Goal: Task Accomplishment & Management: Complete application form

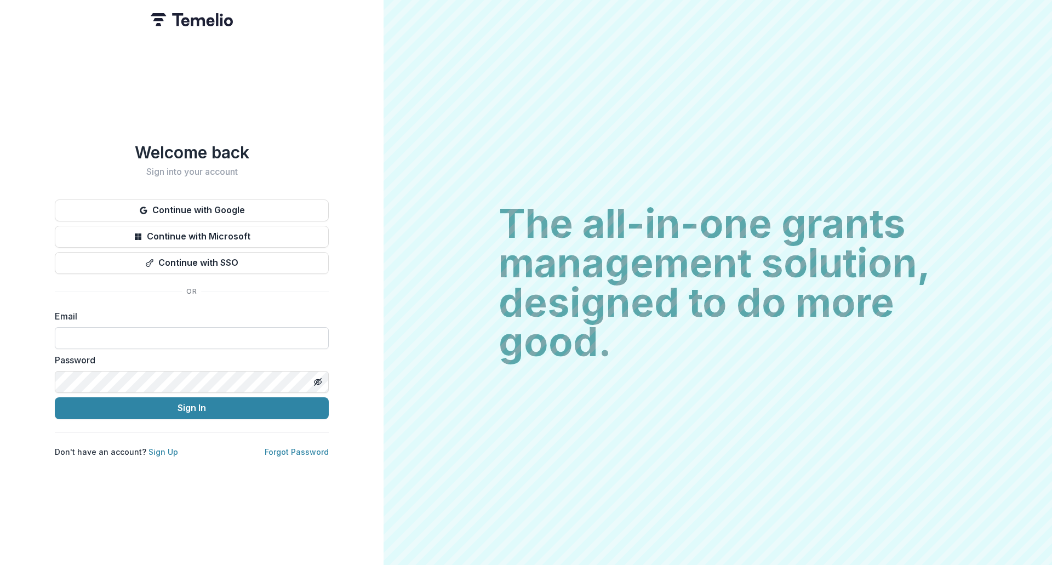
click at [198, 337] on input at bounding box center [192, 338] width 274 height 22
type input "**********"
click at [55, 397] on button "Sign In" at bounding box center [192, 408] width 274 height 22
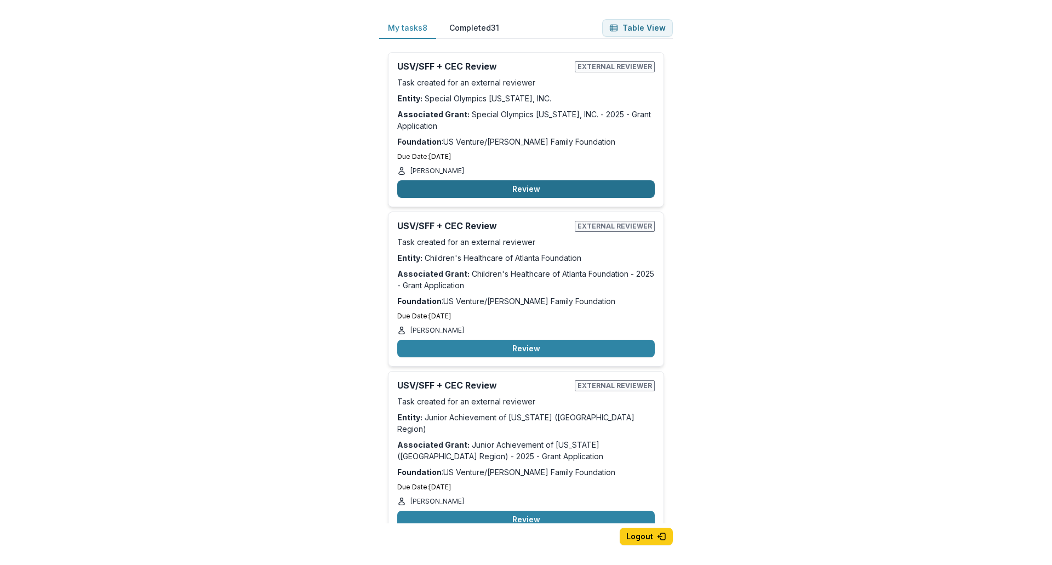
click at [555, 186] on button "Review" at bounding box center [525, 189] width 257 height 18
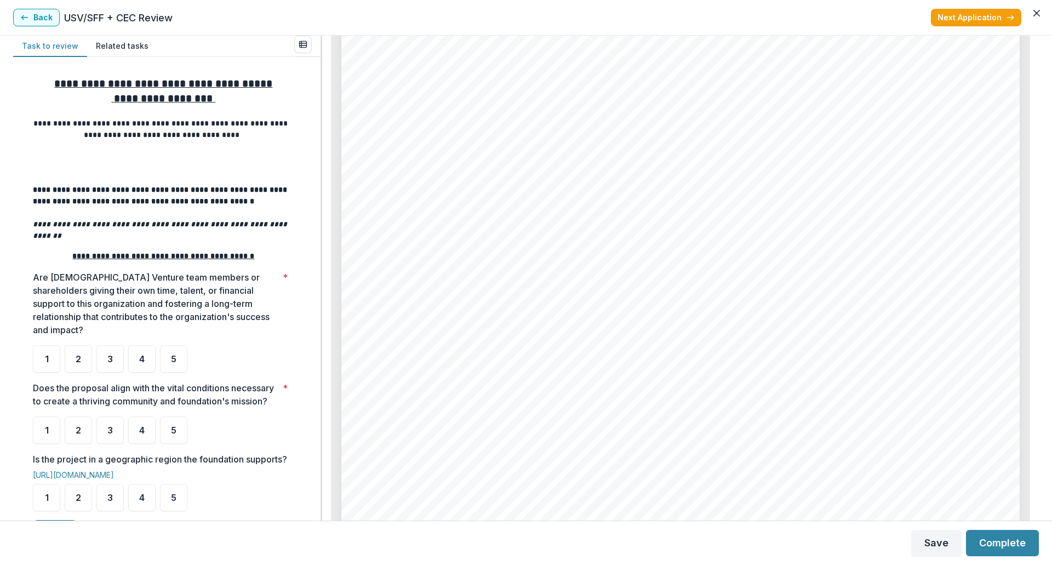
scroll to position [4162, 0]
click at [171, 354] on span "5" at bounding box center [173, 358] width 5 height 9
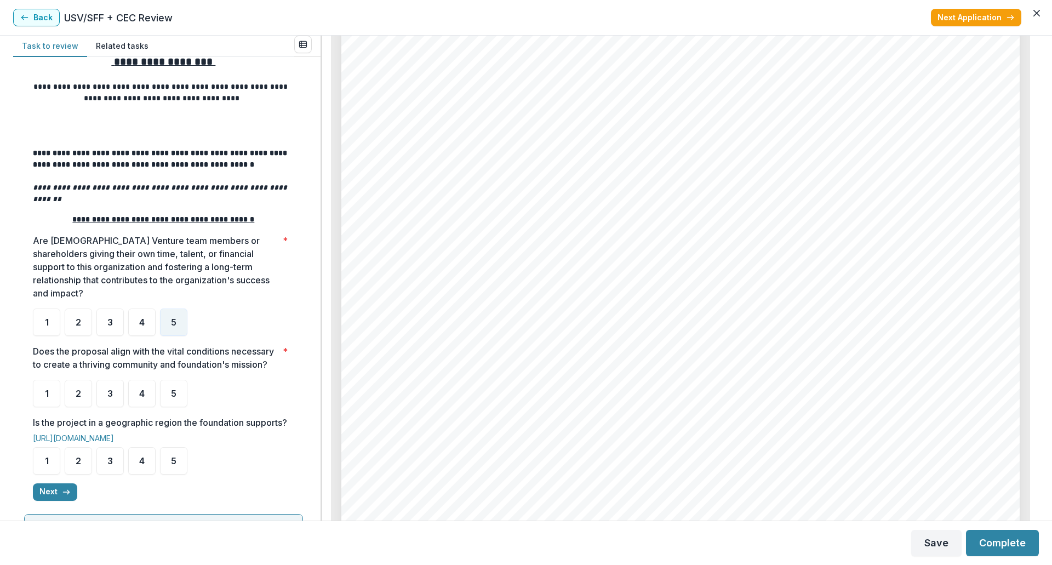
scroll to position [55, 0]
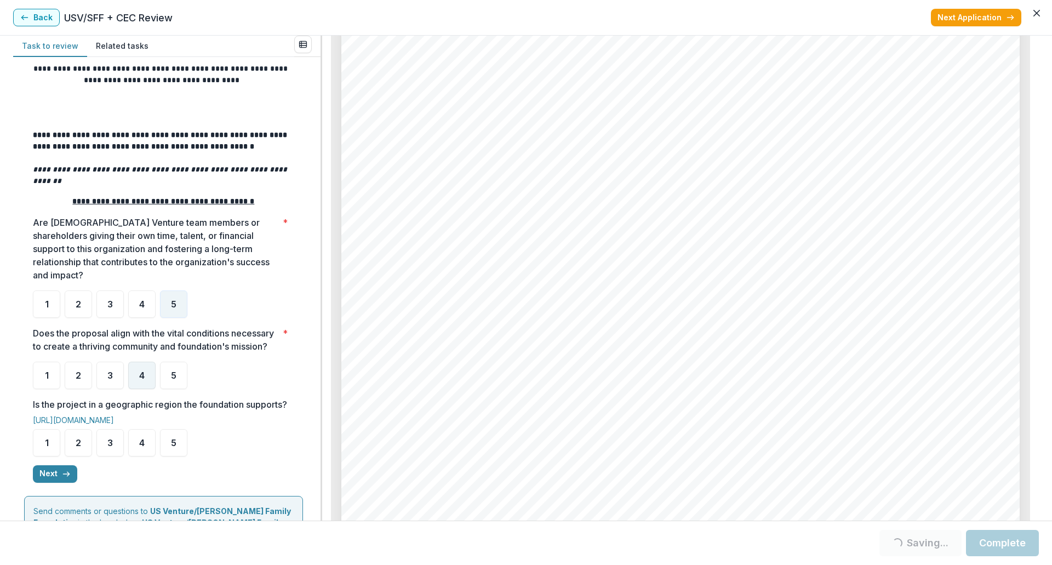
click at [144, 371] on span "4" at bounding box center [141, 375] width 5 height 9
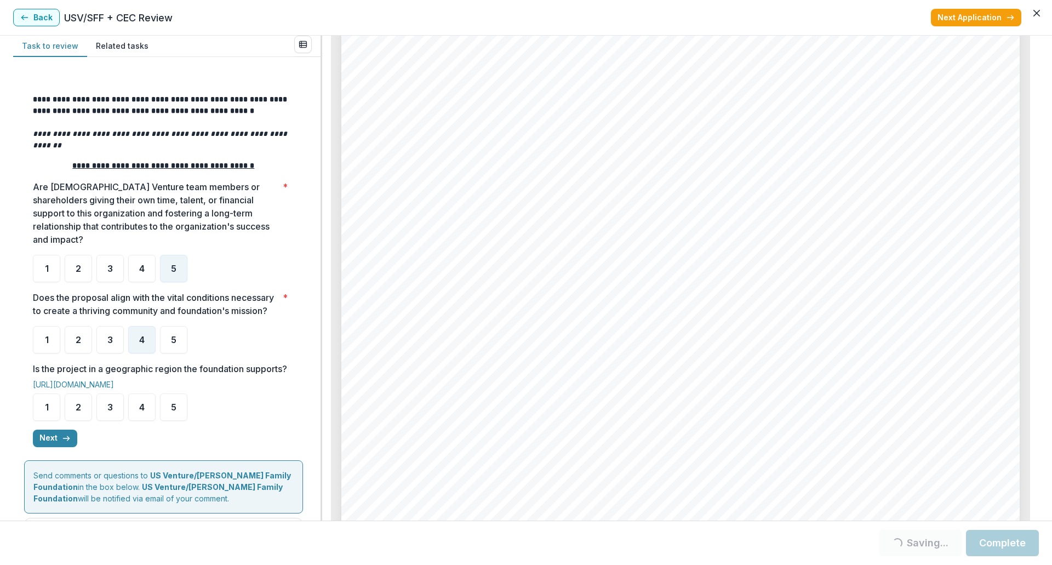
scroll to position [110, 0]
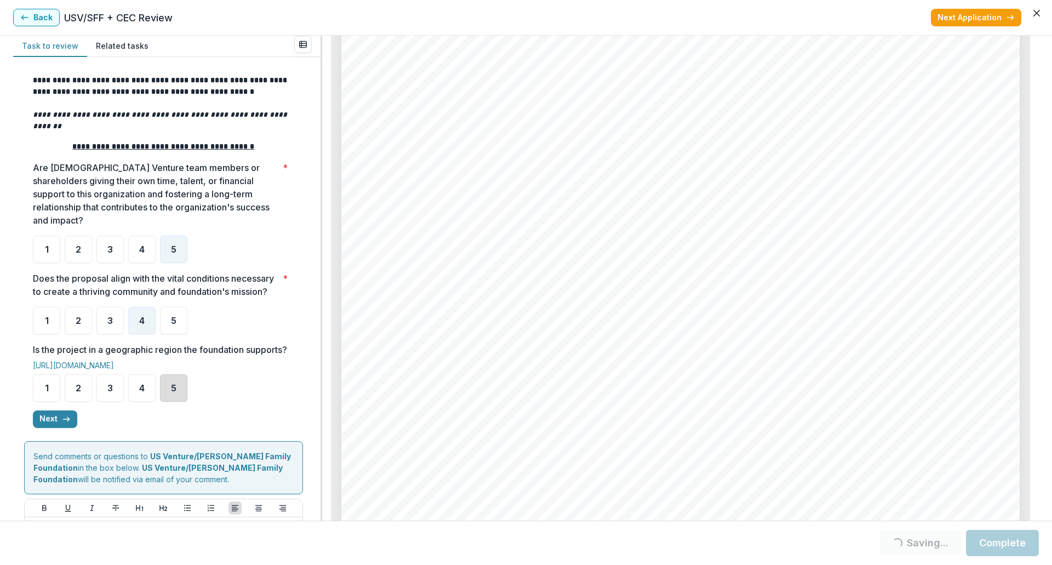
click at [162, 398] on div "5" at bounding box center [173, 387] width 27 height 27
click at [58, 428] on button "Next" at bounding box center [55, 419] width 44 height 18
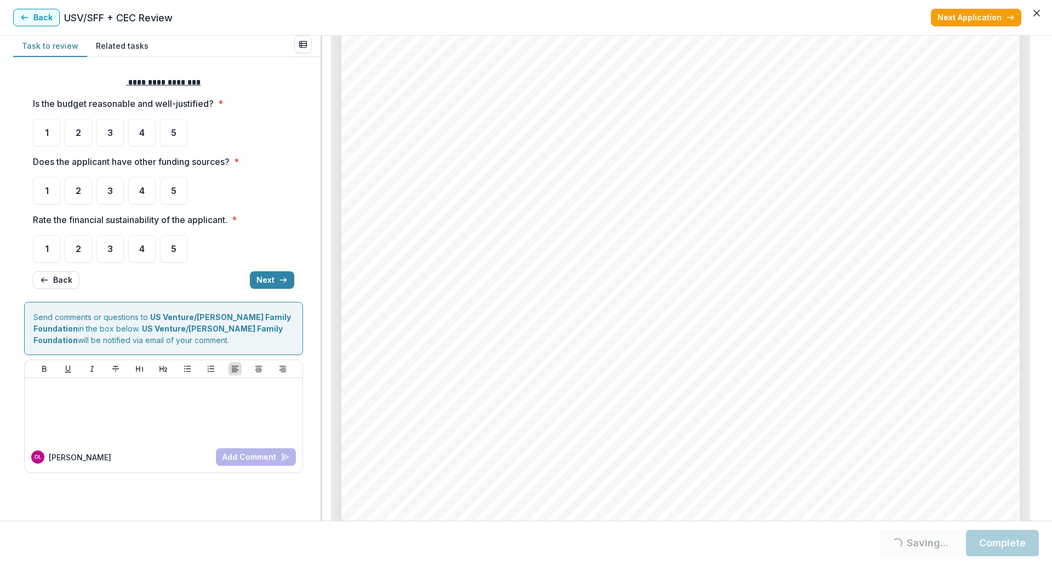
scroll to position [4272, 0]
click at [112, 188] on span "3" at bounding box center [109, 190] width 5 height 9
click at [58, 275] on button "Back" at bounding box center [56, 280] width 47 height 18
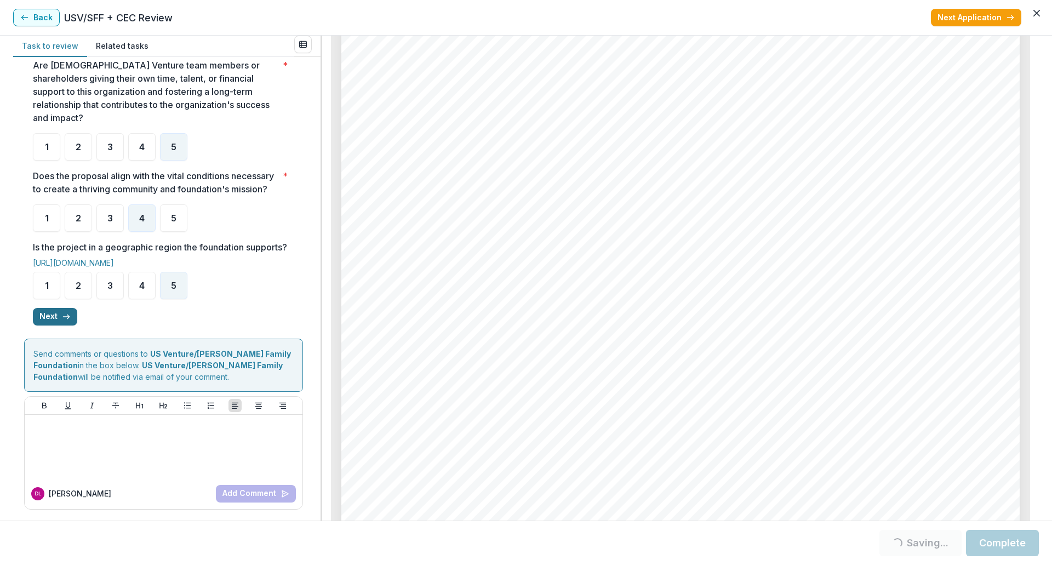
click at [67, 318] on icon "button" at bounding box center [66, 316] width 9 height 9
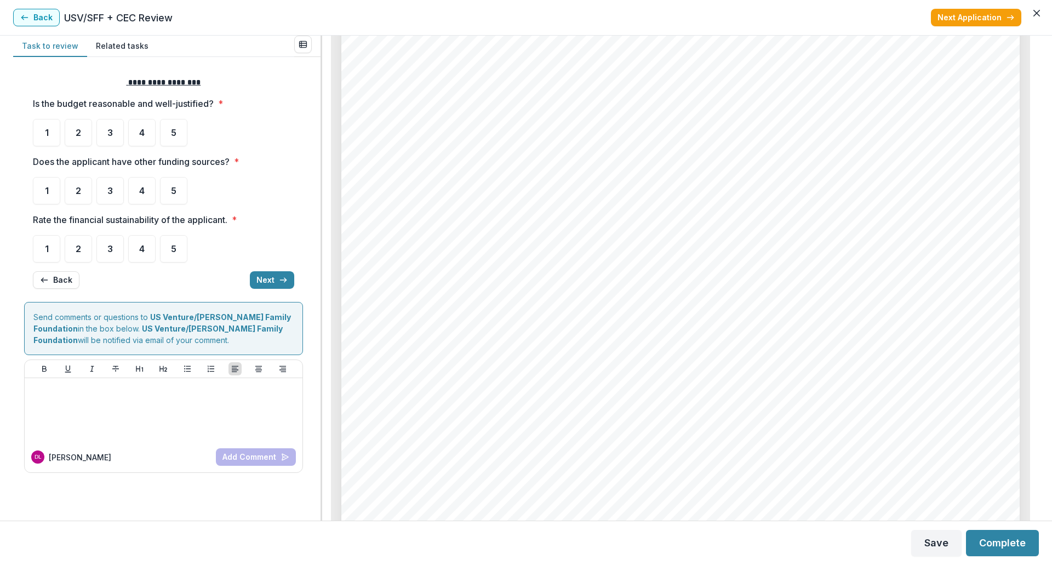
scroll to position [0, 0]
click at [103, 245] on div "3" at bounding box center [109, 248] width 27 height 27
click at [104, 196] on div "3" at bounding box center [109, 190] width 27 height 27
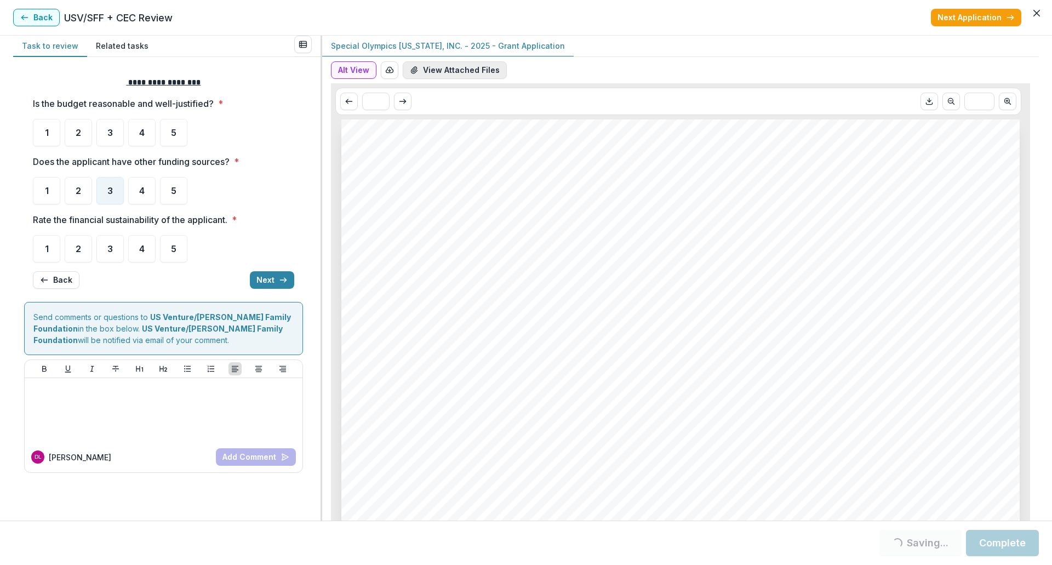
click at [469, 68] on button "View Attached Files" at bounding box center [455, 70] width 104 height 18
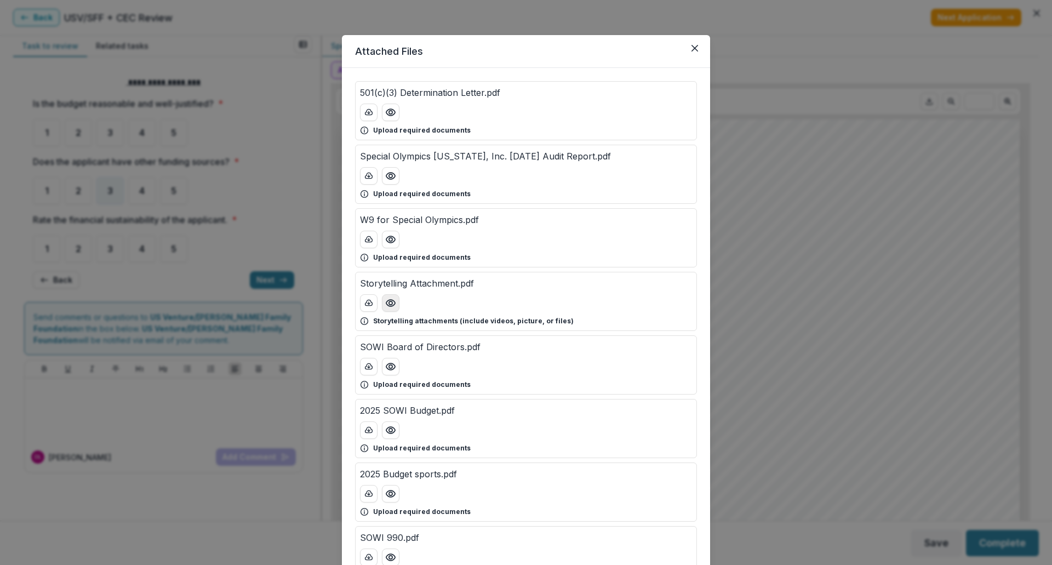
click at [391, 302] on icon "Preview Storytelling Attachment.pdf" at bounding box center [390, 302] width 11 height 11
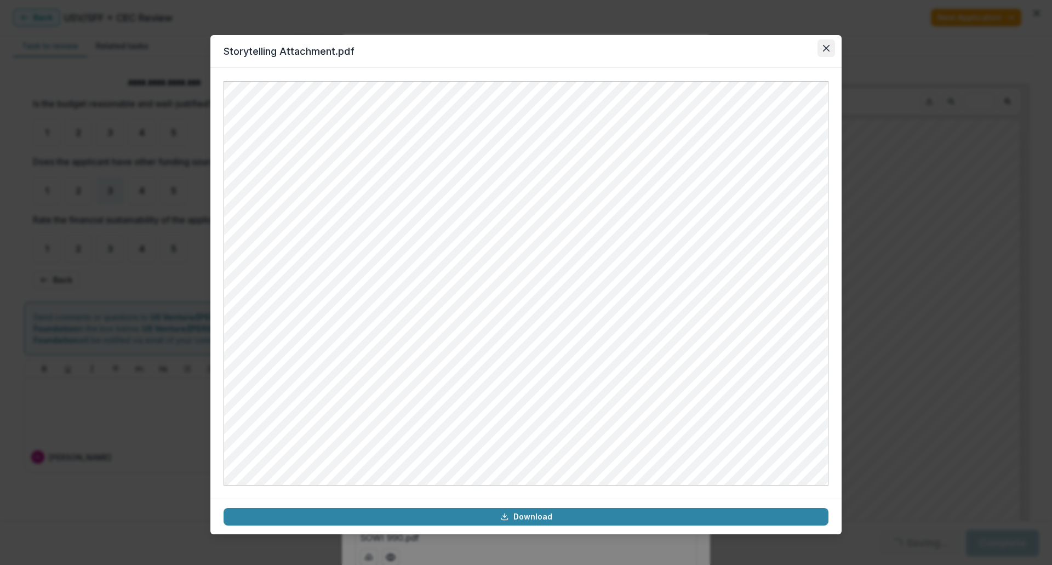
click at [823, 48] on icon "Close" at bounding box center [826, 48] width 7 height 7
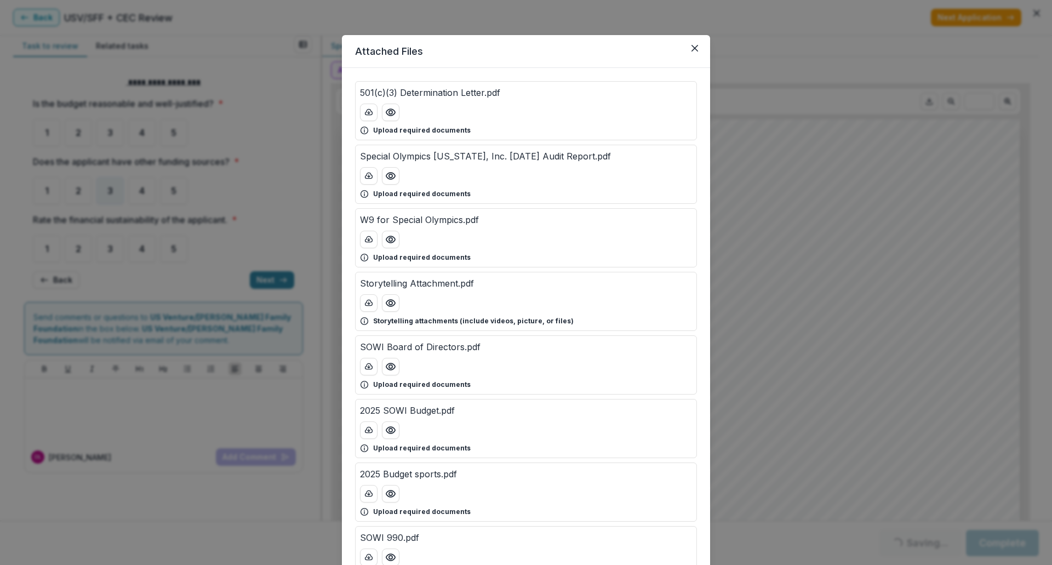
scroll to position [55, 0]
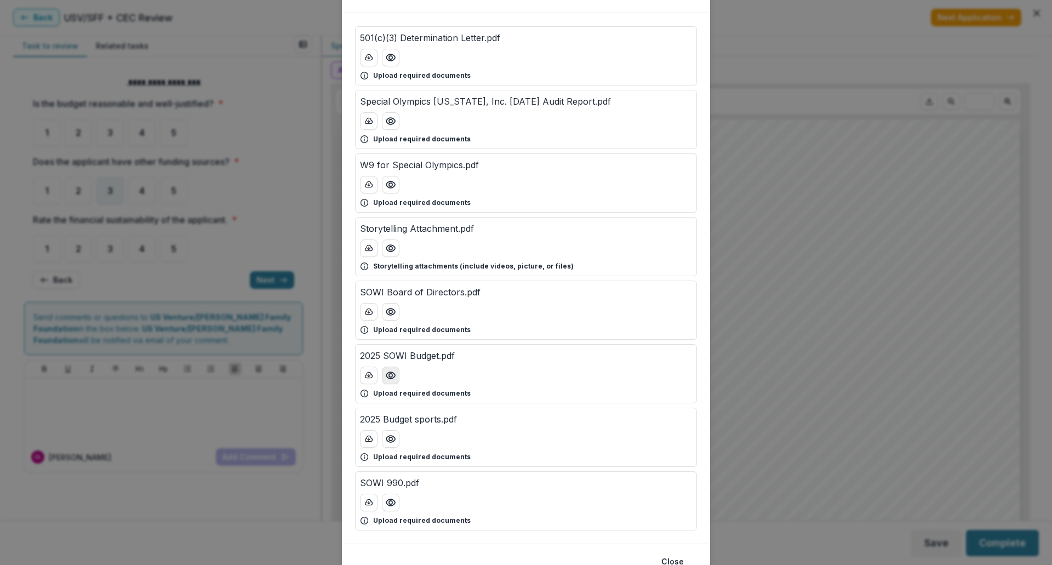
click at [389, 376] on icon "Preview 2025 SOWI Budget.pdf" at bounding box center [390, 375] width 11 height 11
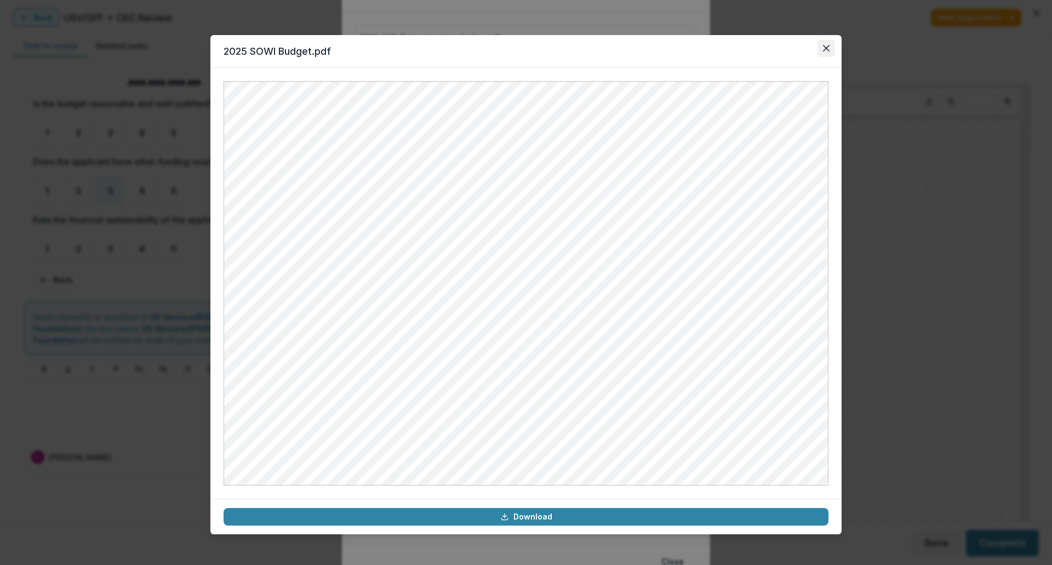
click at [821, 48] on button "Close" at bounding box center [826, 48] width 18 height 18
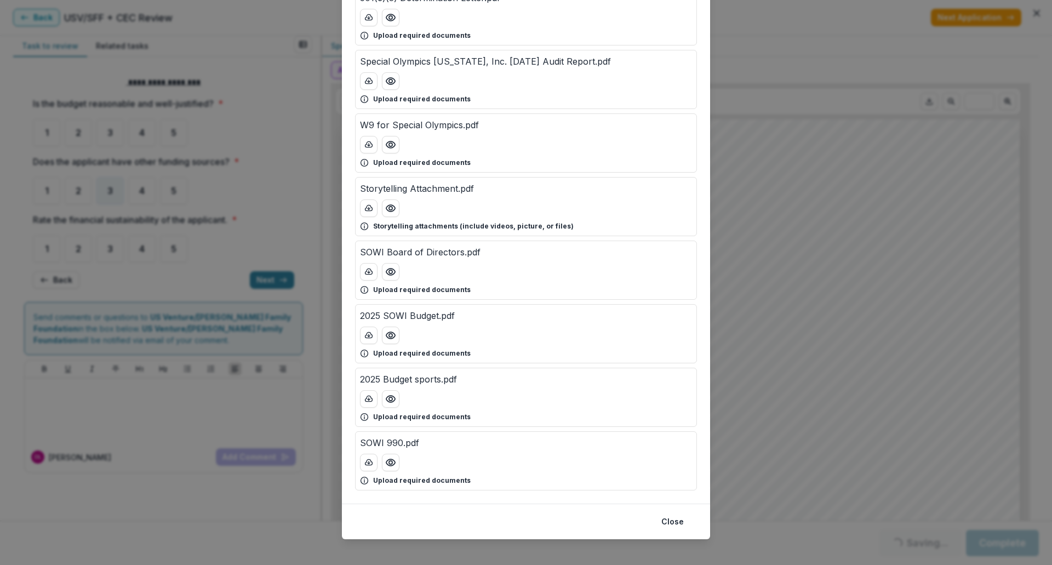
scroll to position [104, 0]
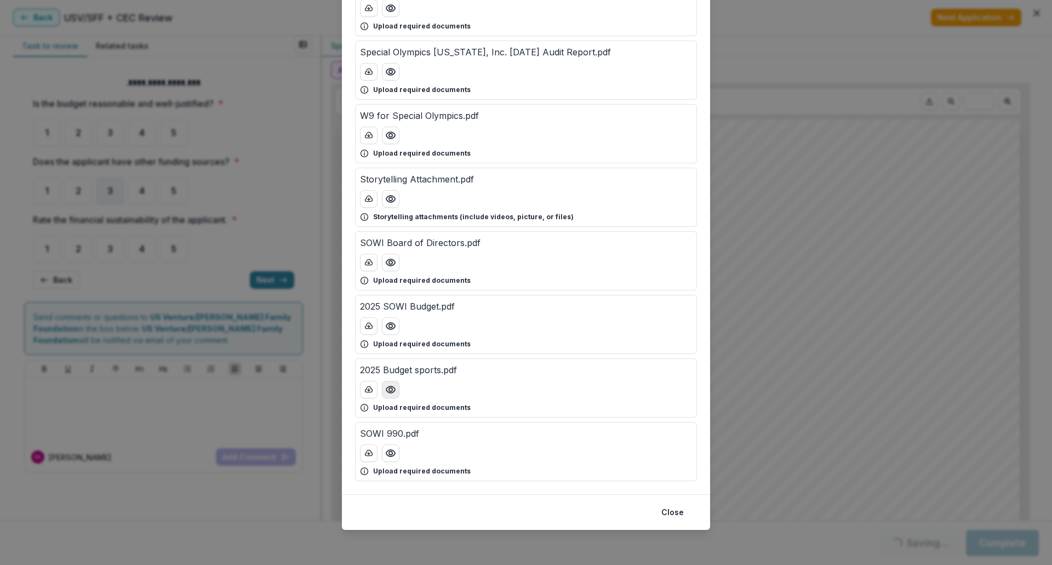
click at [392, 389] on icon "Preview 2025 Budget sports.pdf" at bounding box center [390, 389] width 11 height 11
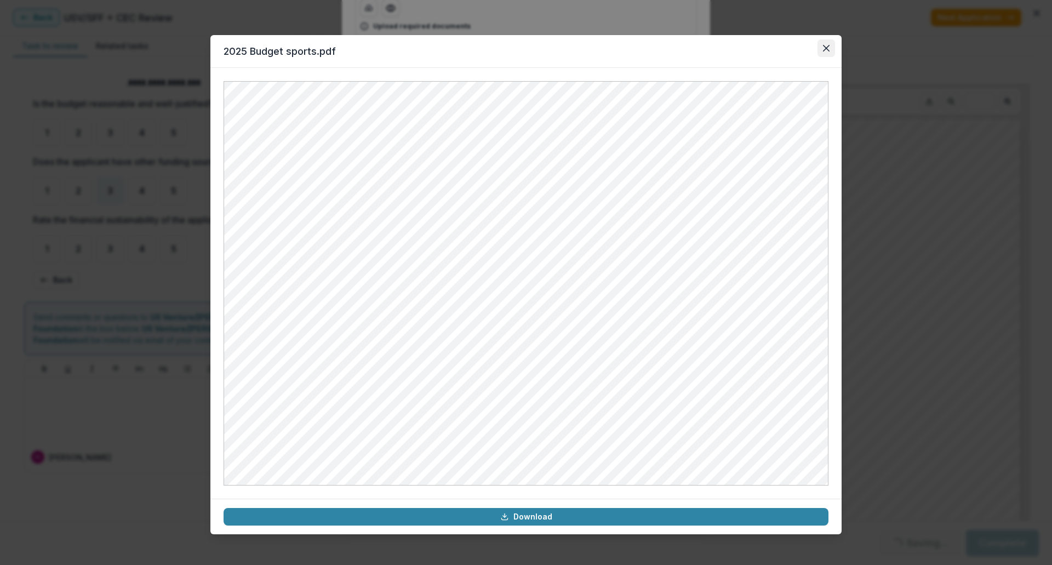
click at [825, 47] on icon "Close" at bounding box center [826, 48] width 7 height 7
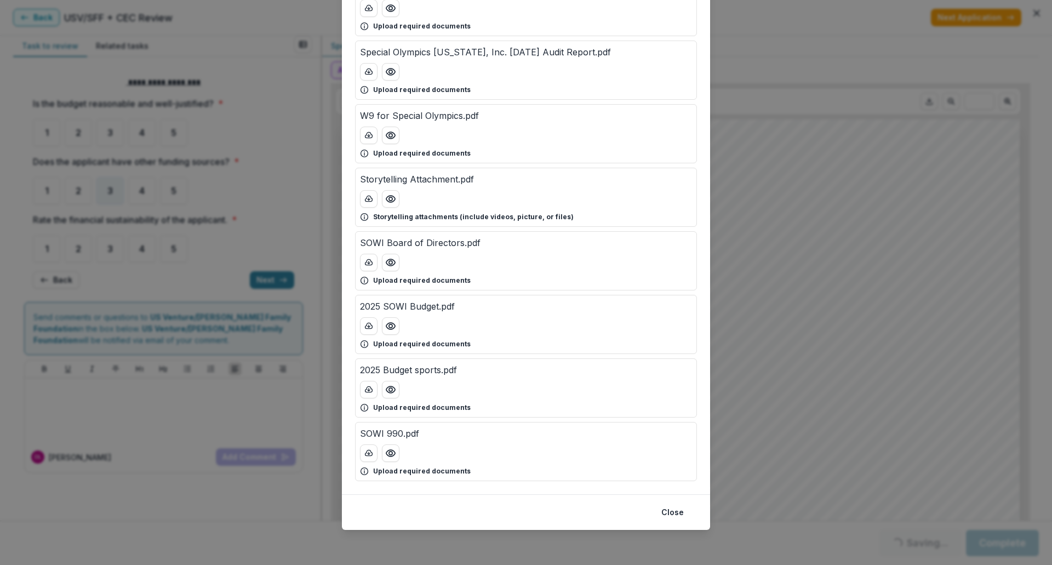
click at [767, 99] on div "Attached Files 501(c)(3) Determination Letter.pdf Upload required documents Spe…" at bounding box center [526, 282] width 1052 height 565
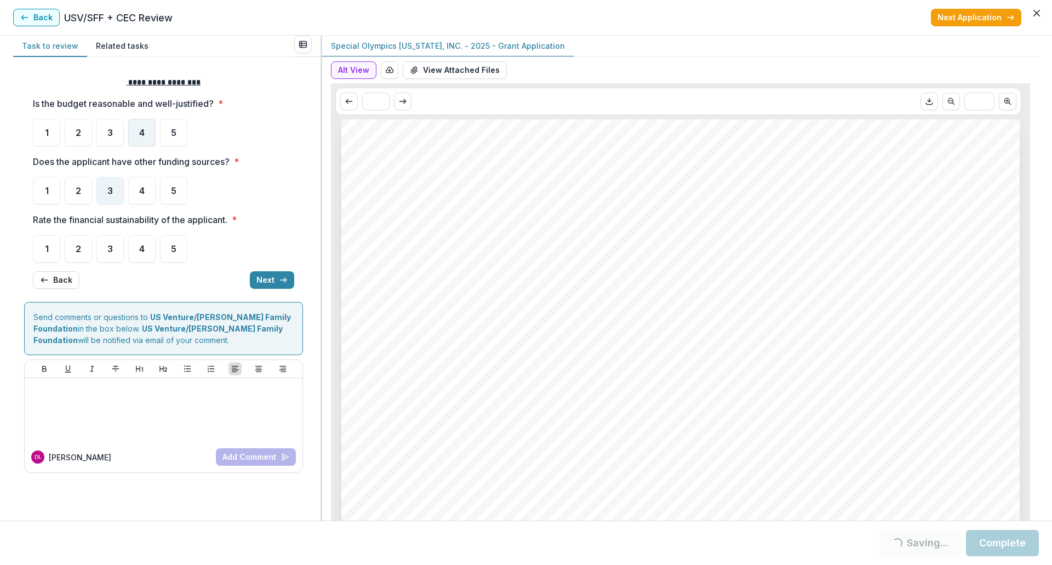
click at [141, 135] on span "4" at bounding box center [141, 132] width 5 height 9
click at [142, 124] on div "4" at bounding box center [141, 132] width 27 height 27
click at [437, 71] on button "View Attached Files" at bounding box center [455, 70] width 104 height 18
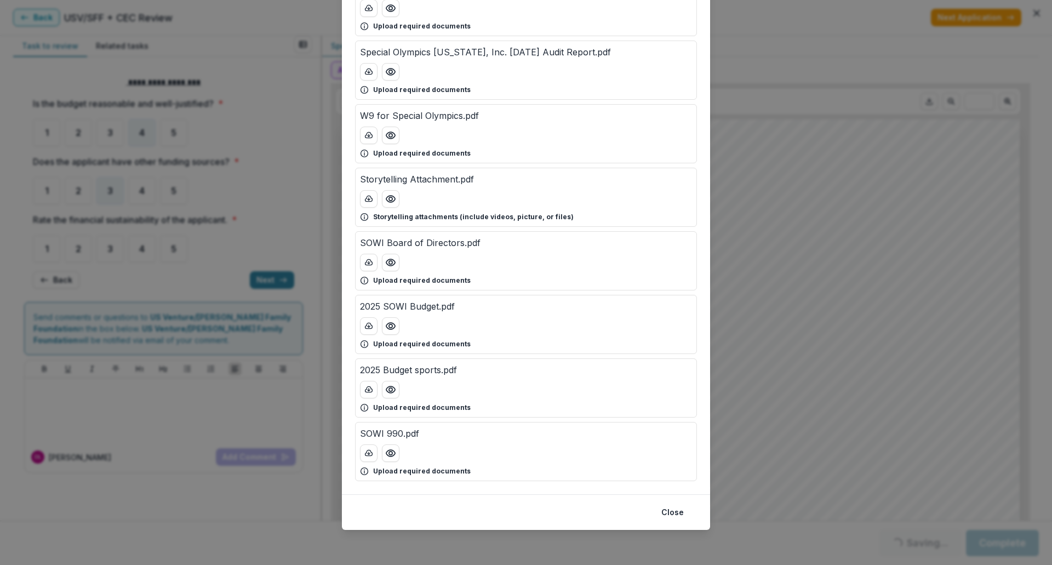
click at [888, 381] on div "Attached Files 501(c)(3) Determination Letter.pdf Upload required documents Spe…" at bounding box center [526, 282] width 1052 height 565
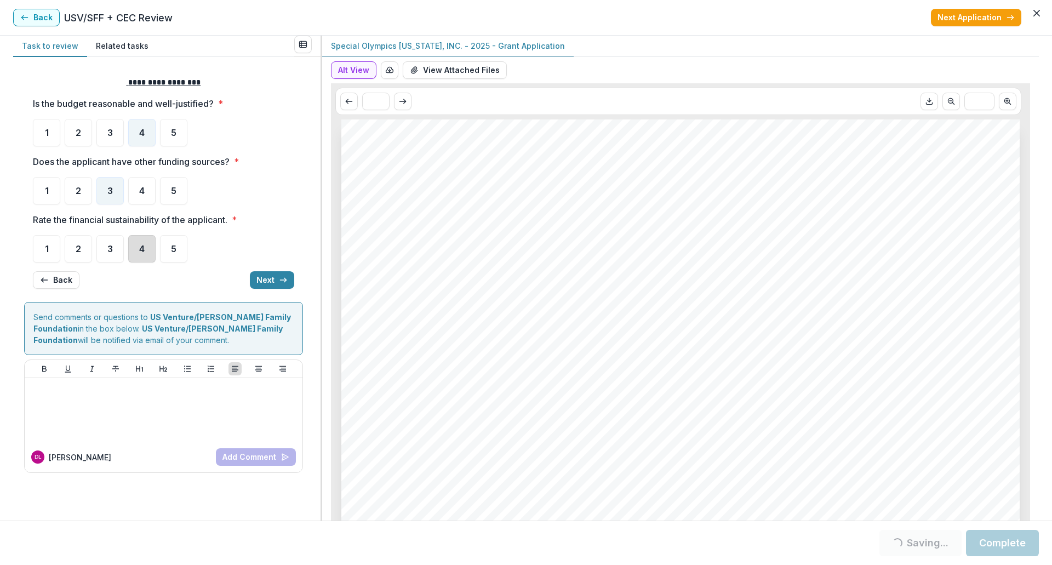
click at [139, 244] on div "4" at bounding box center [141, 248] width 27 height 27
click at [267, 280] on button "Next" at bounding box center [272, 280] width 44 height 18
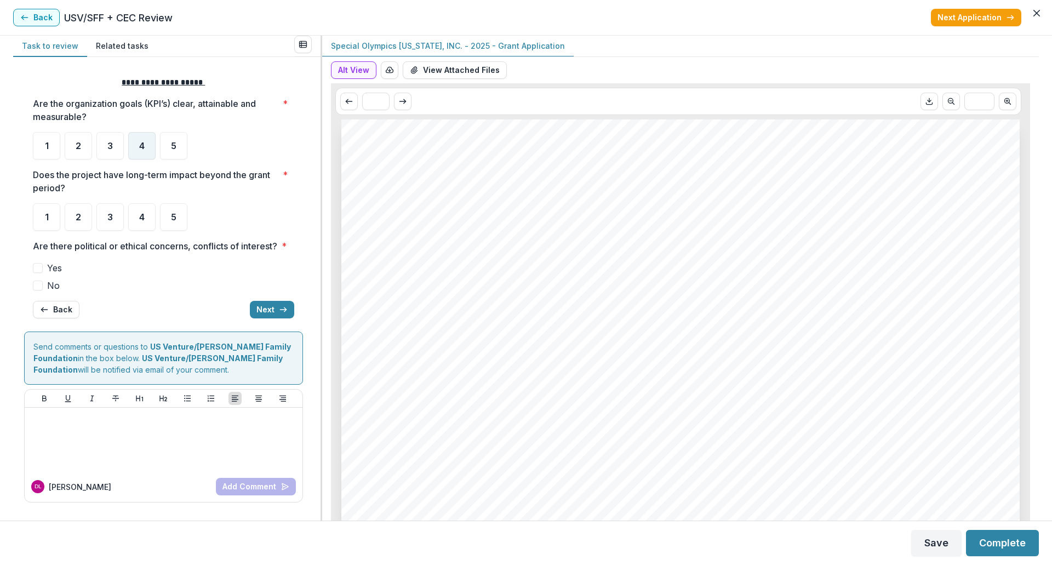
click at [142, 148] on span "4" at bounding box center [141, 145] width 5 height 9
click at [148, 215] on div "4" at bounding box center [141, 216] width 27 height 27
click at [49, 292] on span "No" at bounding box center [53, 285] width 13 height 13
click at [257, 318] on button "Next" at bounding box center [272, 310] width 44 height 18
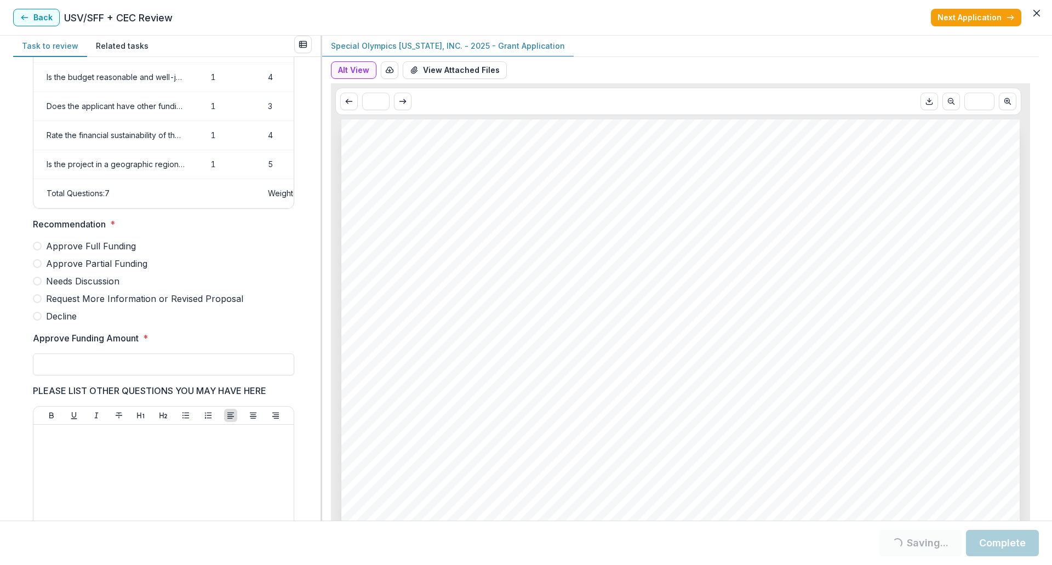
scroll to position [164, 0]
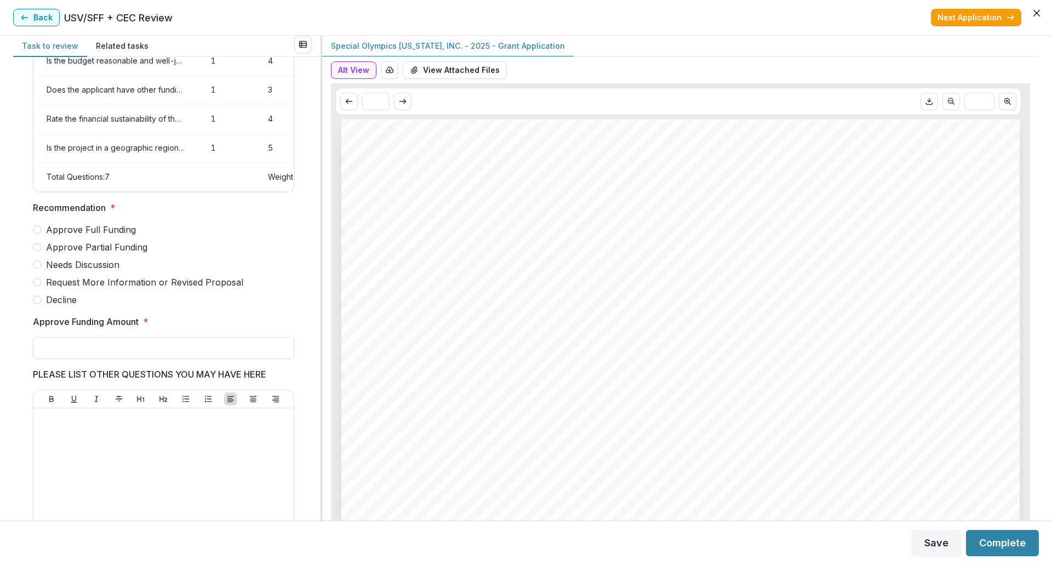
click at [107, 254] on span "Approve Partial Funding" at bounding box center [96, 246] width 101 height 13
click at [131, 355] on input "Approve Funding Amount *" at bounding box center [163, 348] width 261 height 22
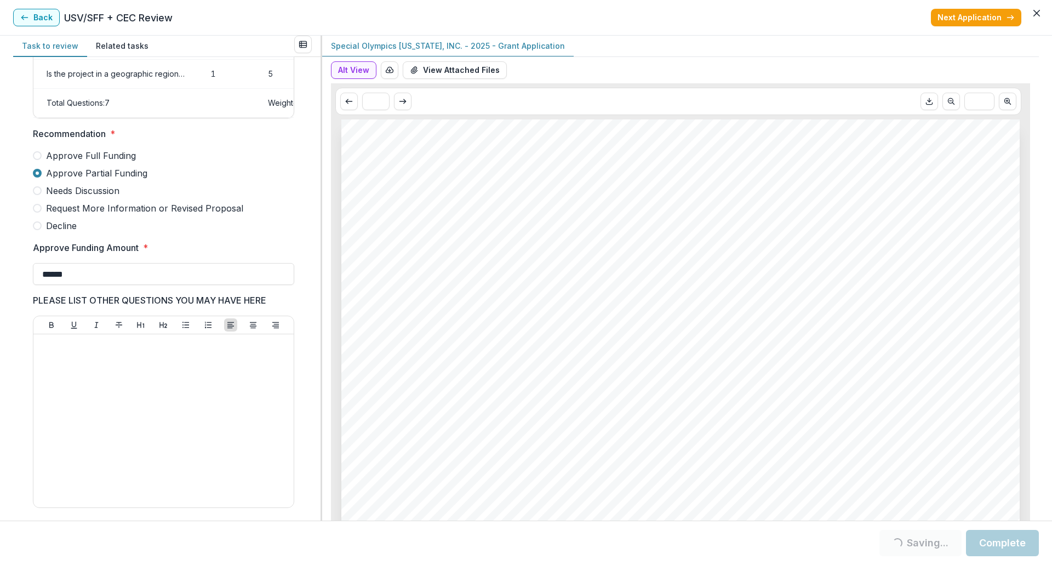
scroll to position [329, 0]
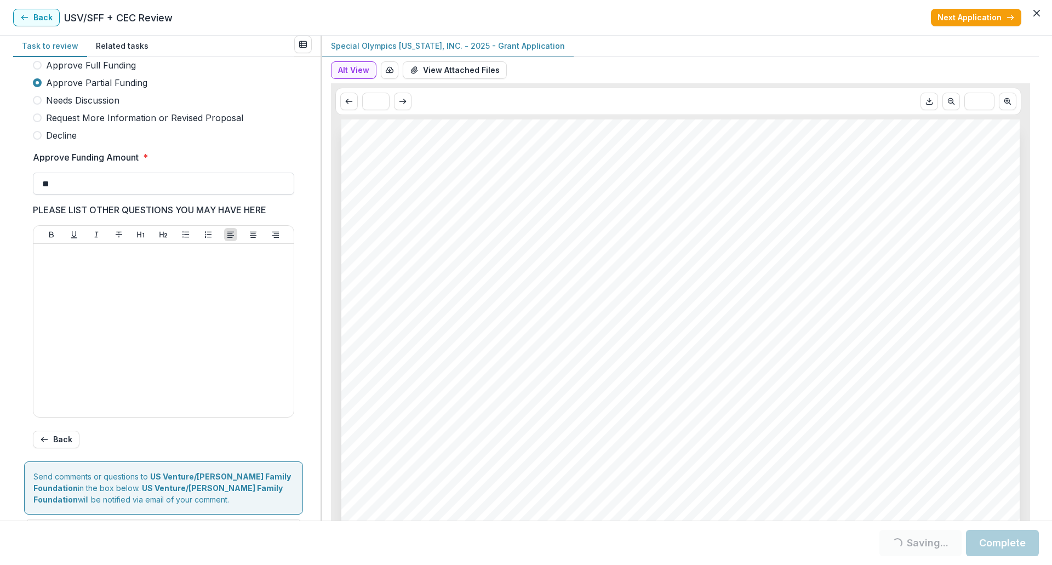
click at [86, 193] on input "**" at bounding box center [163, 184] width 261 height 22
click at [88, 191] on input "**" at bounding box center [163, 184] width 261 height 22
click at [314, 229] on div "Score Card Name Weight Score Are the organization goals (KPI’s) clear, attainab…" at bounding box center [166, 288] width 307 height 463
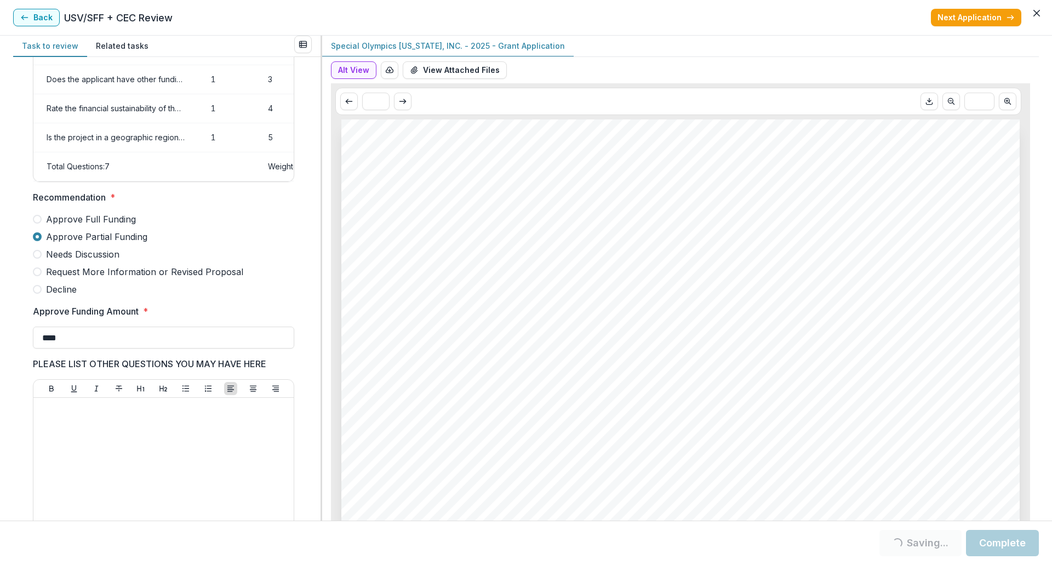
scroll to position [164, 0]
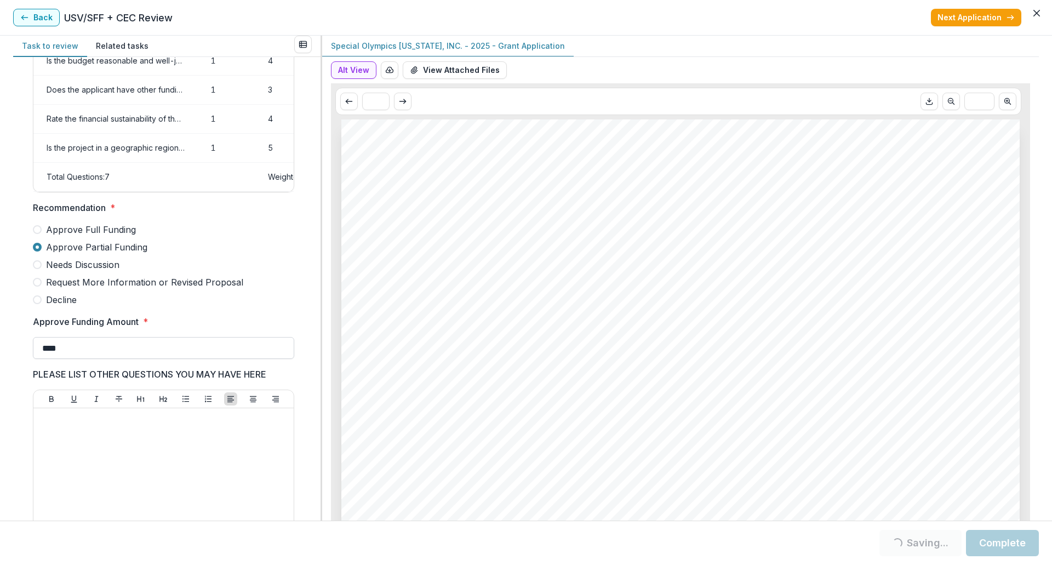
click at [99, 357] on input "****" at bounding box center [163, 348] width 261 height 22
type input "******"
click at [296, 400] on div "Score Card Name Weight Score Are the organization goals (KPI’s) clear, attainab…" at bounding box center [163, 262] width 279 height 717
click at [182, 443] on div at bounding box center [163, 494] width 251 height 164
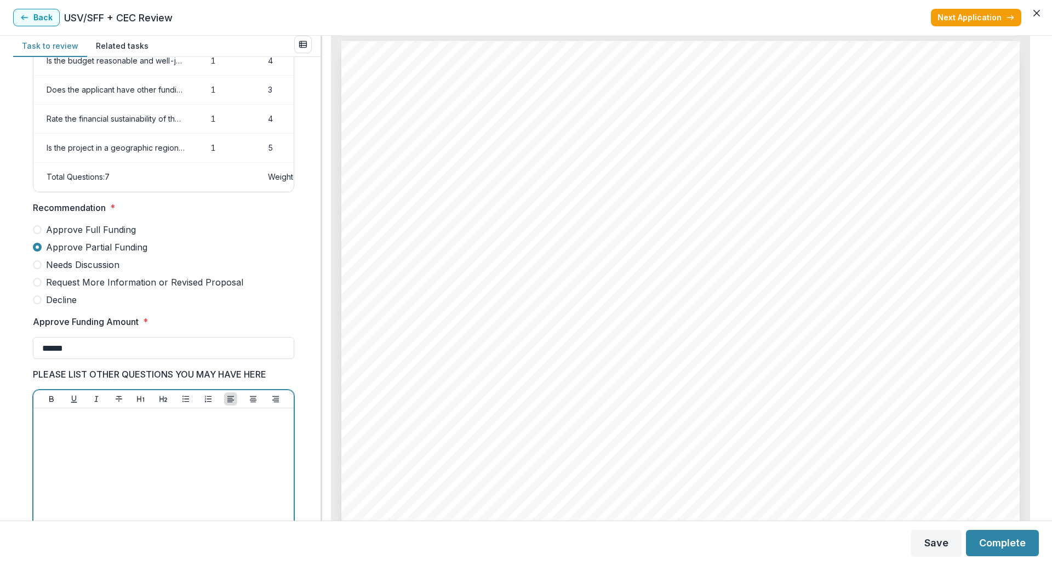
scroll to position [110, 0]
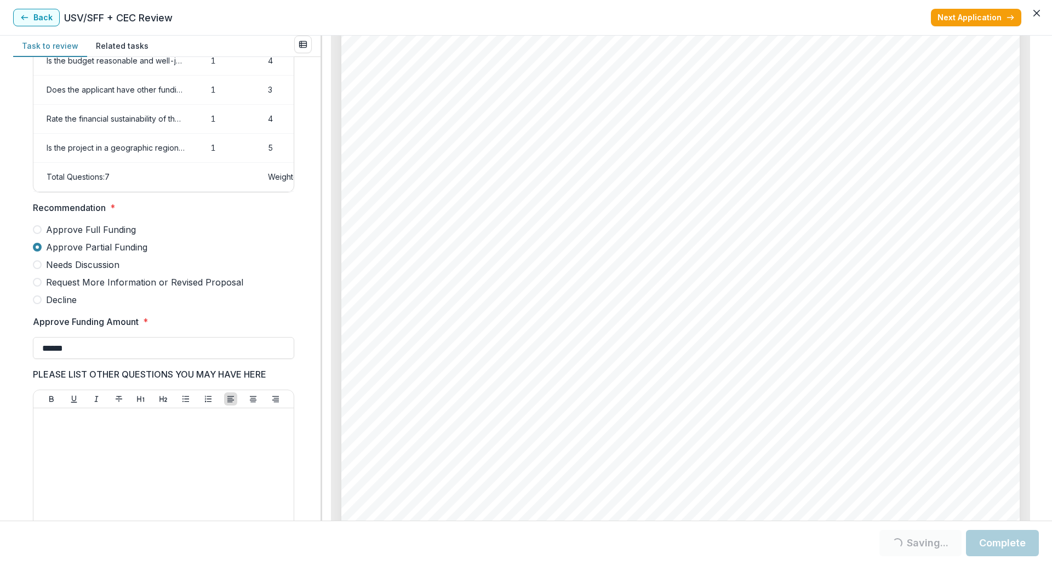
click at [303, 342] on form "Score Card Name Weight Score Are the organization goals (KPI’s) clear, attainab…" at bounding box center [166, 350] width 285 height 893
click at [996, 545] on button "Complete" at bounding box center [1002, 543] width 73 height 26
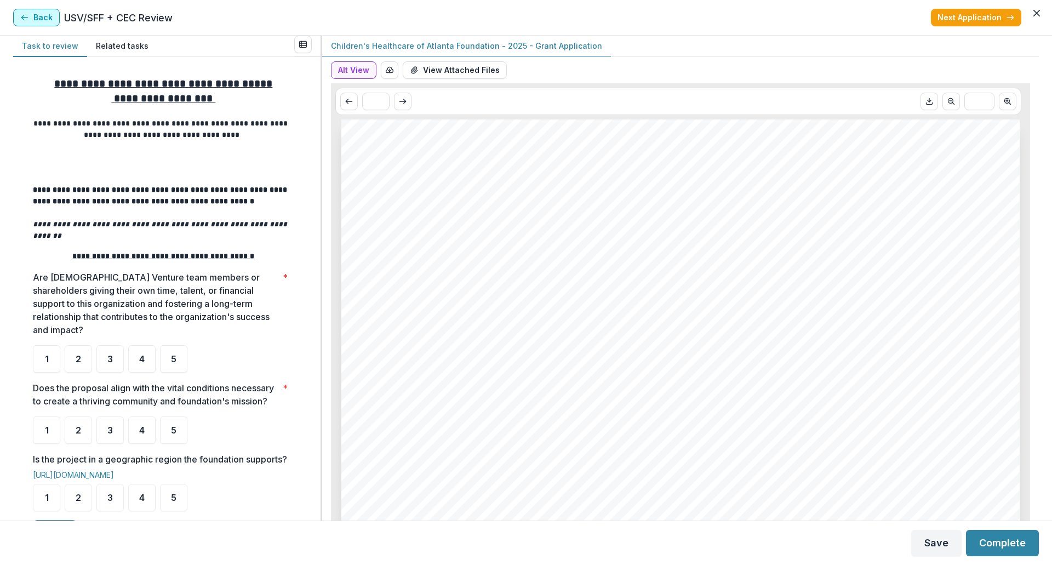
click at [37, 20] on button "Back" at bounding box center [36, 18] width 47 height 18
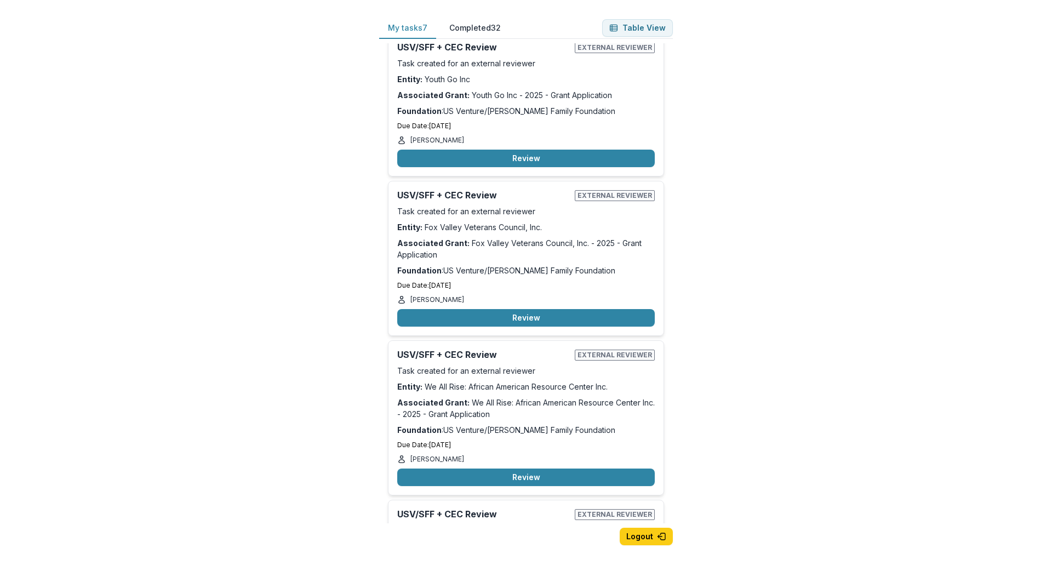
scroll to position [188, 0]
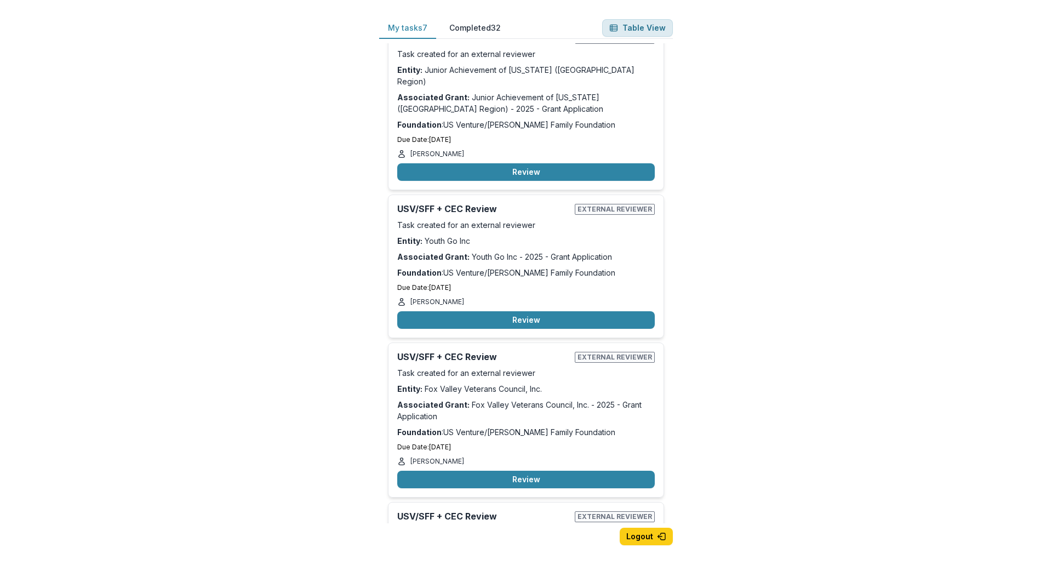
click at [636, 25] on button "Table View" at bounding box center [637, 28] width 71 height 18
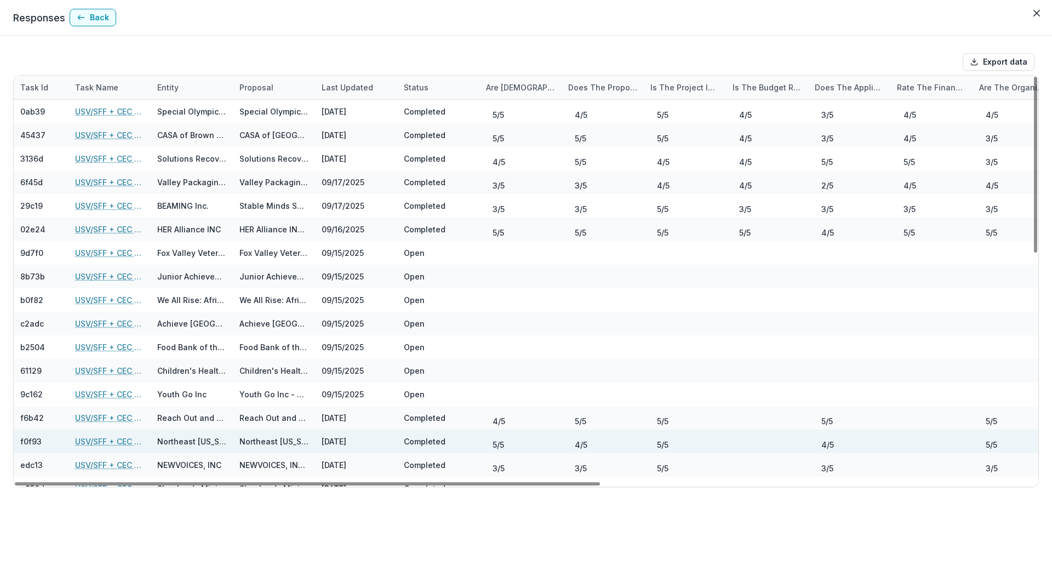
drag, startPoint x: 591, startPoint y: 483, endPoint x: 462, endPoint y: 437, distance: 136.7
click at [493, 482] on div at bounding box center [307, 483] width 585 height 3
